Goal: Information Seeking & Learning: Learn about a topic

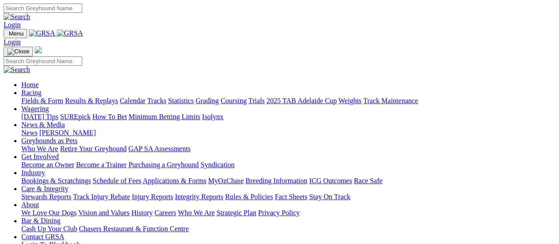
click at [89, 97] on link "Results & Replays" at bounding box center [91, 101] width 53 height 8
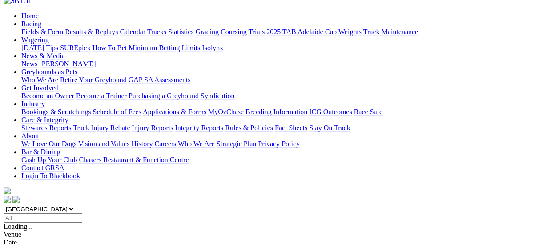
scroll to position [89, 0]
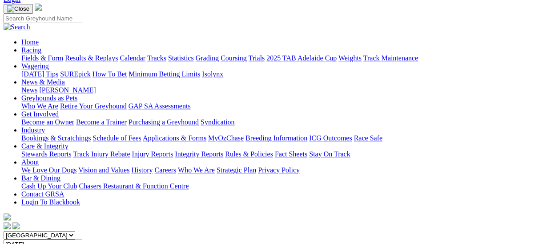
scroll to position [45, 0]
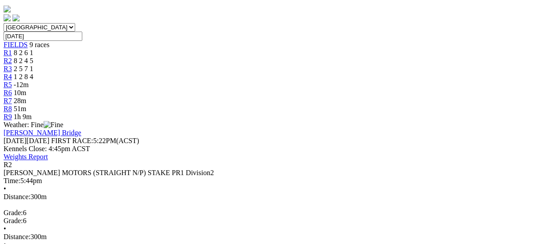
scroll to position [89, 0]
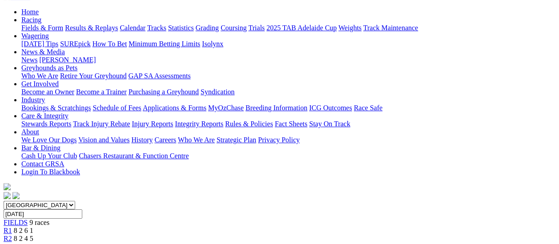
click at [12, 243] on span "R3" at bounding box center [8, 247] width 8 height 8
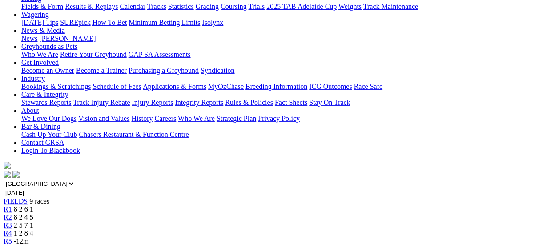
scroll to position [89, 0]
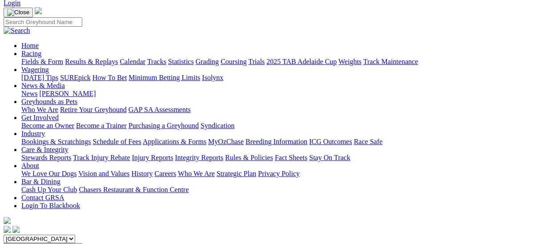
scroll to position [45, 0]
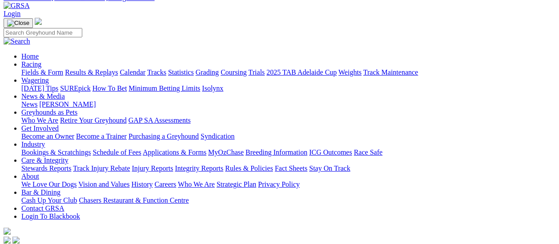
click at [45, 69] on link "Fields & Form" at bounding box center [42, 73] width 42 height 8
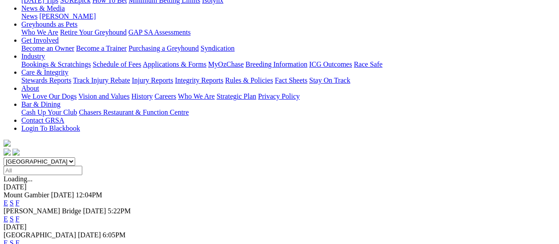
scroll to position [178, 0]
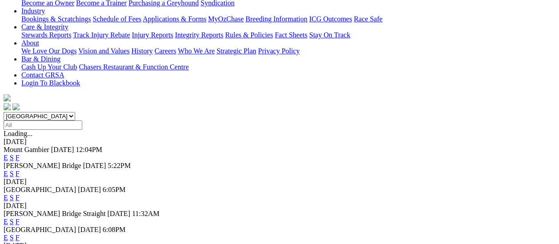
click at [20, 194] on link "F" at bounding box center [18, 198] width 4 height 8
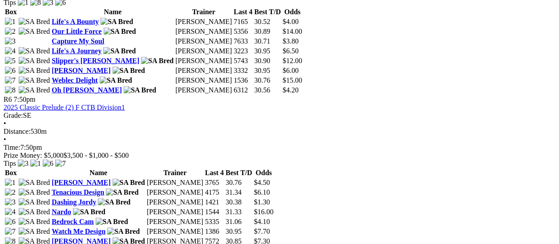
scroll to position [1068, 0]
